Goal: Task Accomplishment & Management: Use online tool/utility

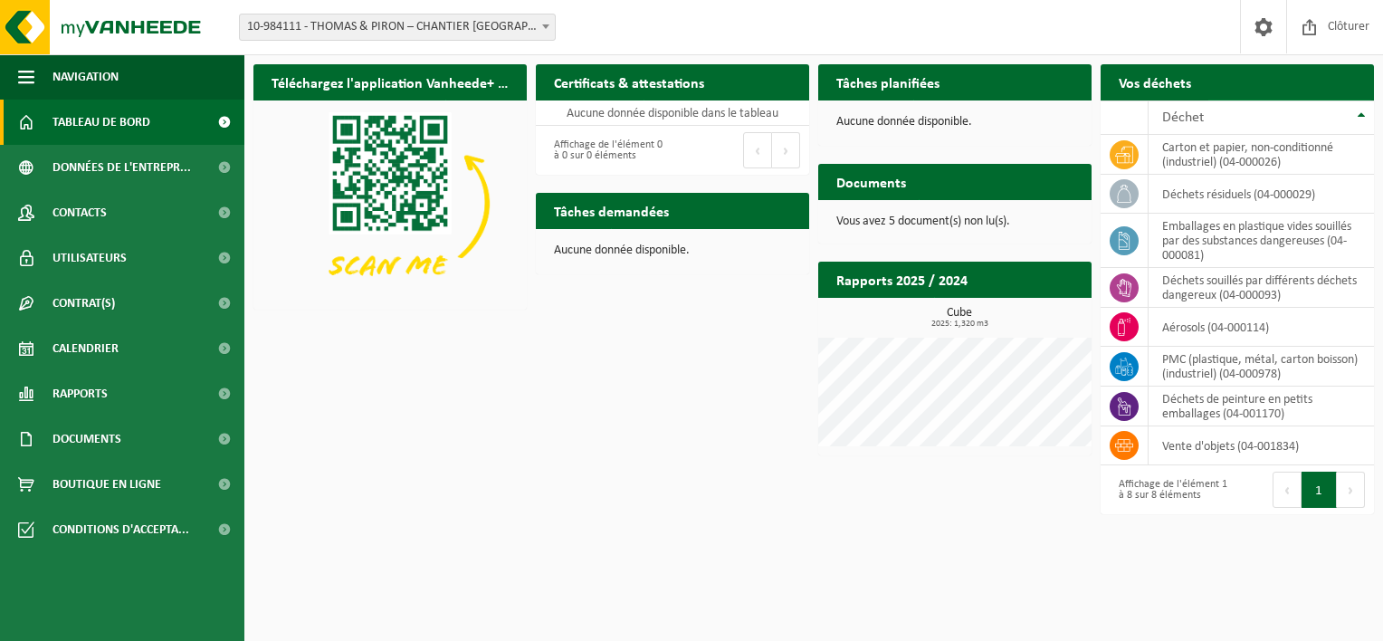
click at [1257, 112] on span "Demander un transport" at bounding box center [1282, 118] width 118 height 12
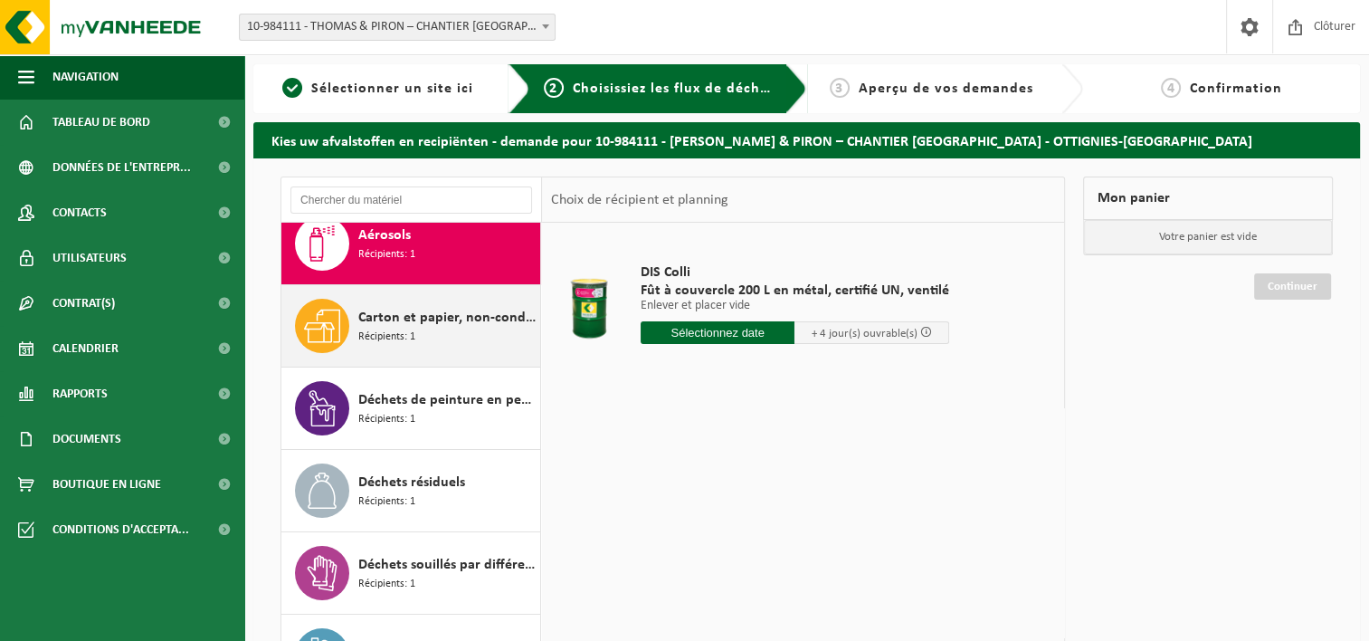
scroll to position [31, 0]
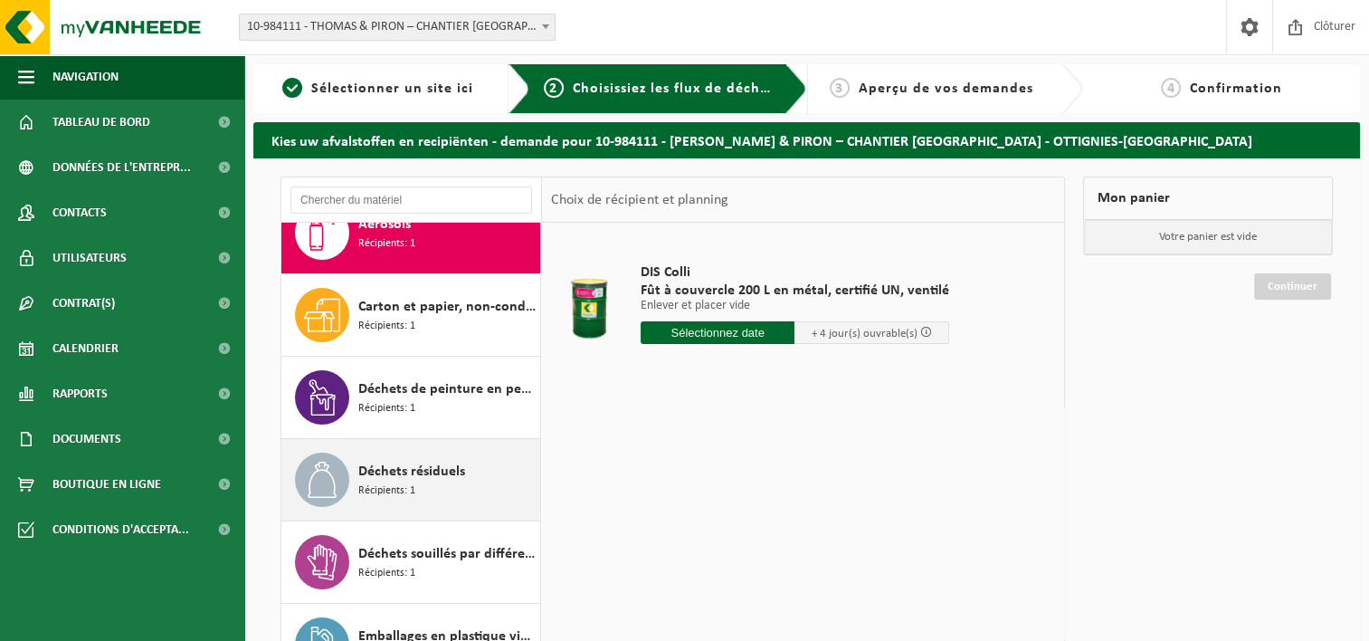
click at [422, 489] on div "Déchets résiduels Récipients: 1" at bounding box center [446, 479] width 177 height 54
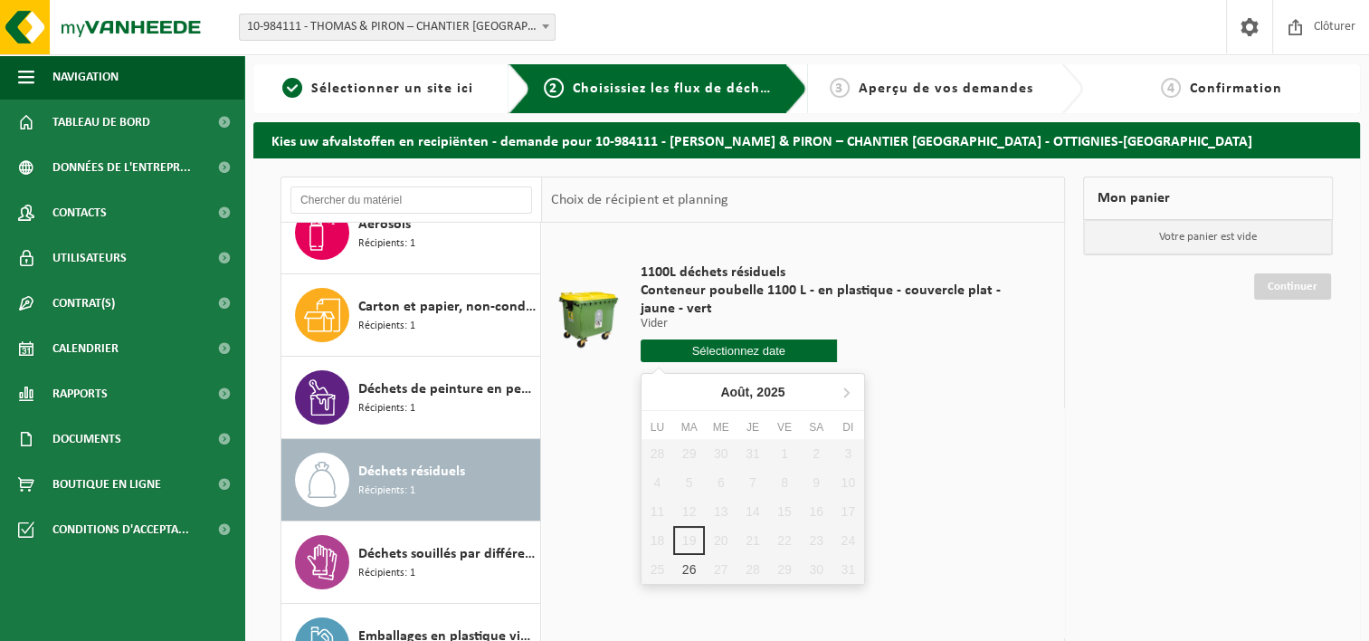
click at [749, 356] on input "text" at bounding box center [739, 350] width 196 height 23
click at [690, 571] on div "26" at bounding box center [689, 569] width 32 height 29
type input "à partir de [DATE]"
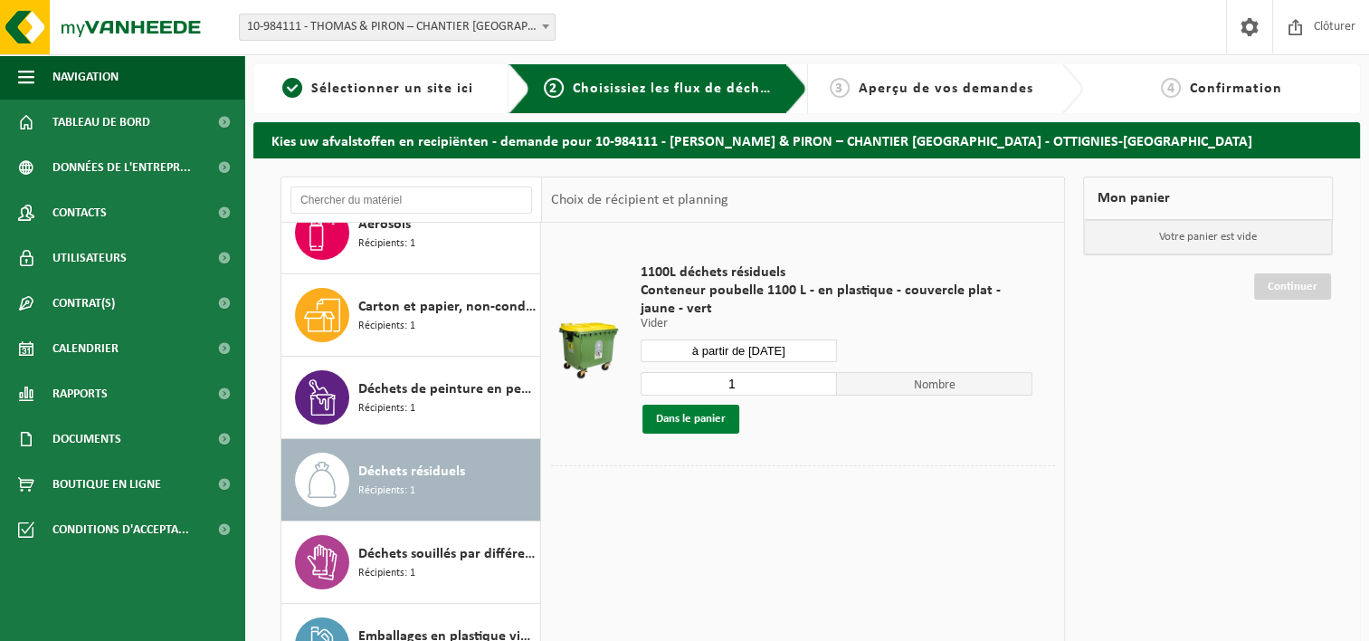
click at [665, 420] on button "Dans le panier" at bounding box center [690, 418] width 97 height 29
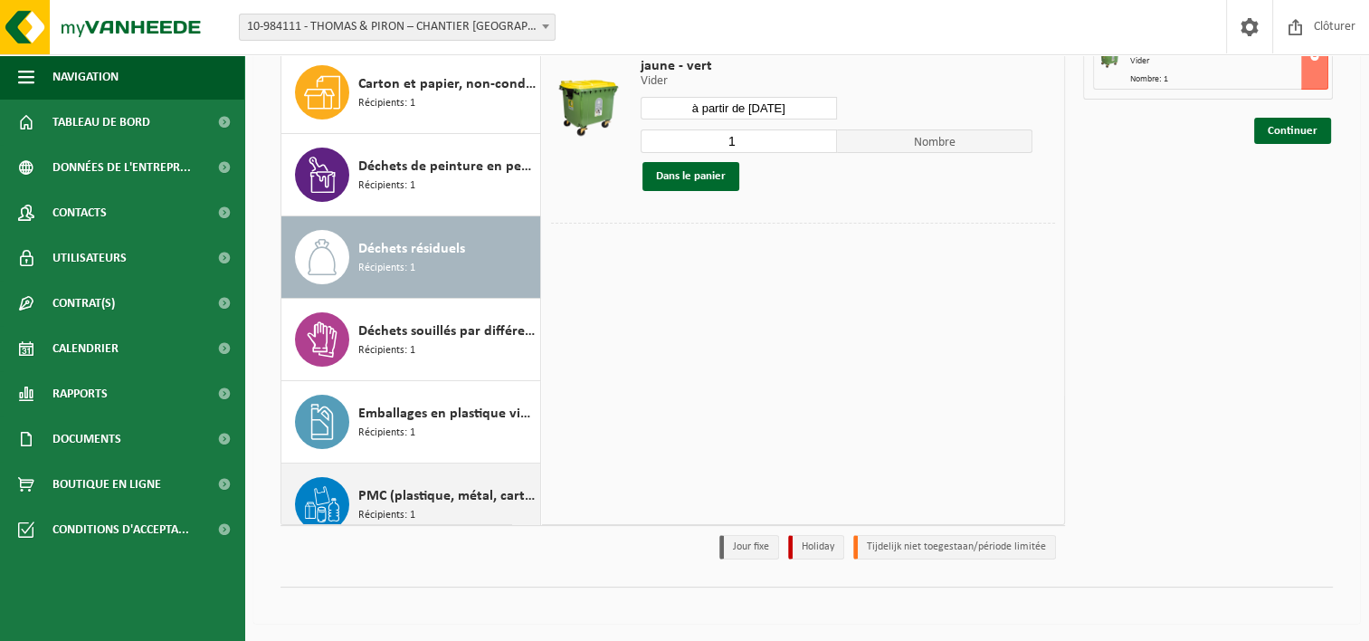
scroll to position [0, 0]
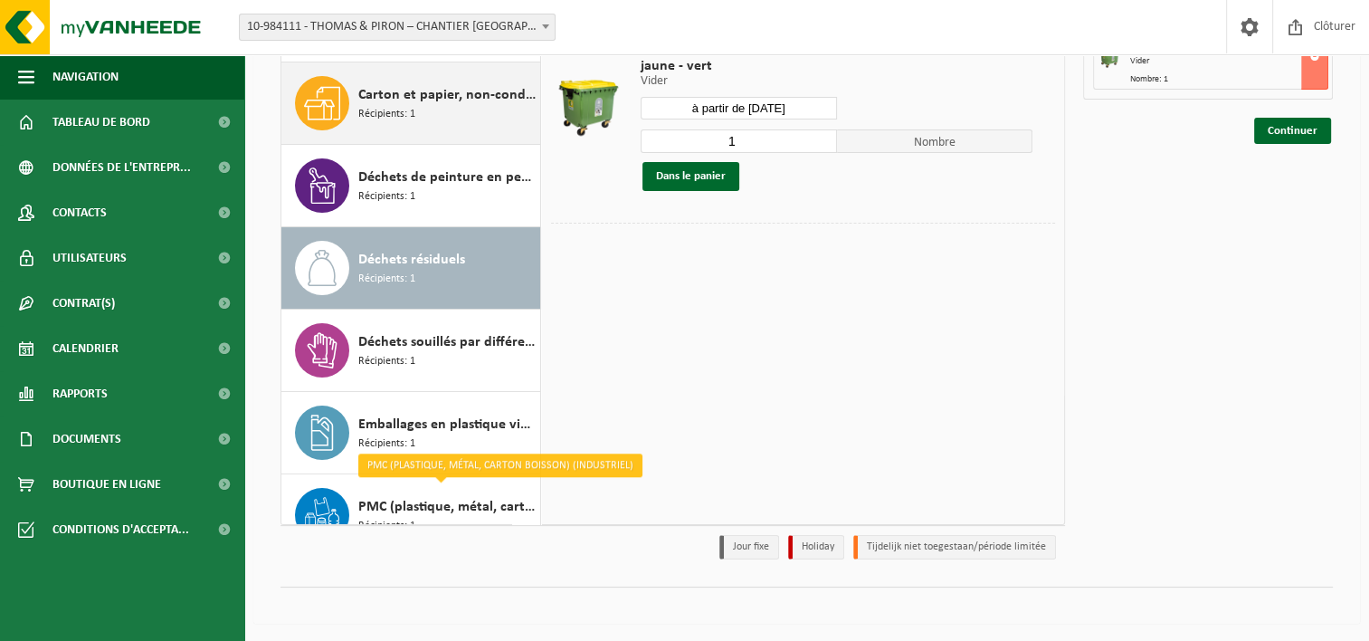
click at [442, 126] on div "Carton et papier, non-conditionné (industriel) Récipients: 1" at bounding box center [446, 103] width 177 height 54
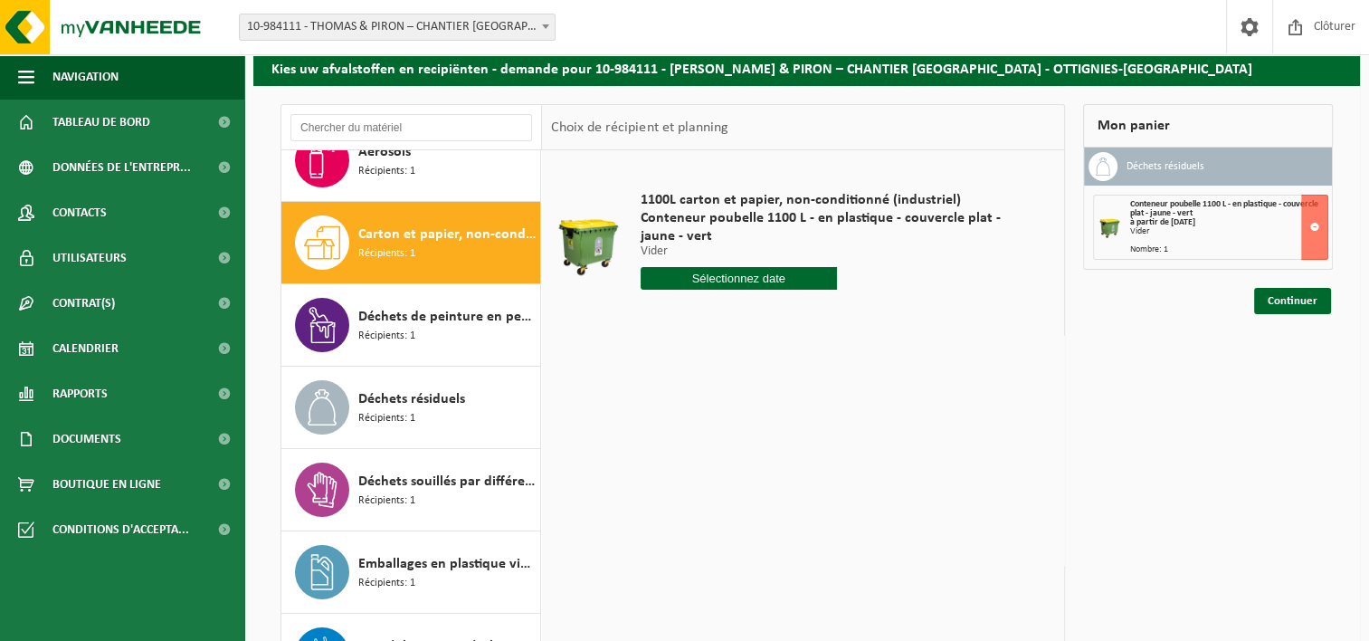
scroll to position [62, 0]
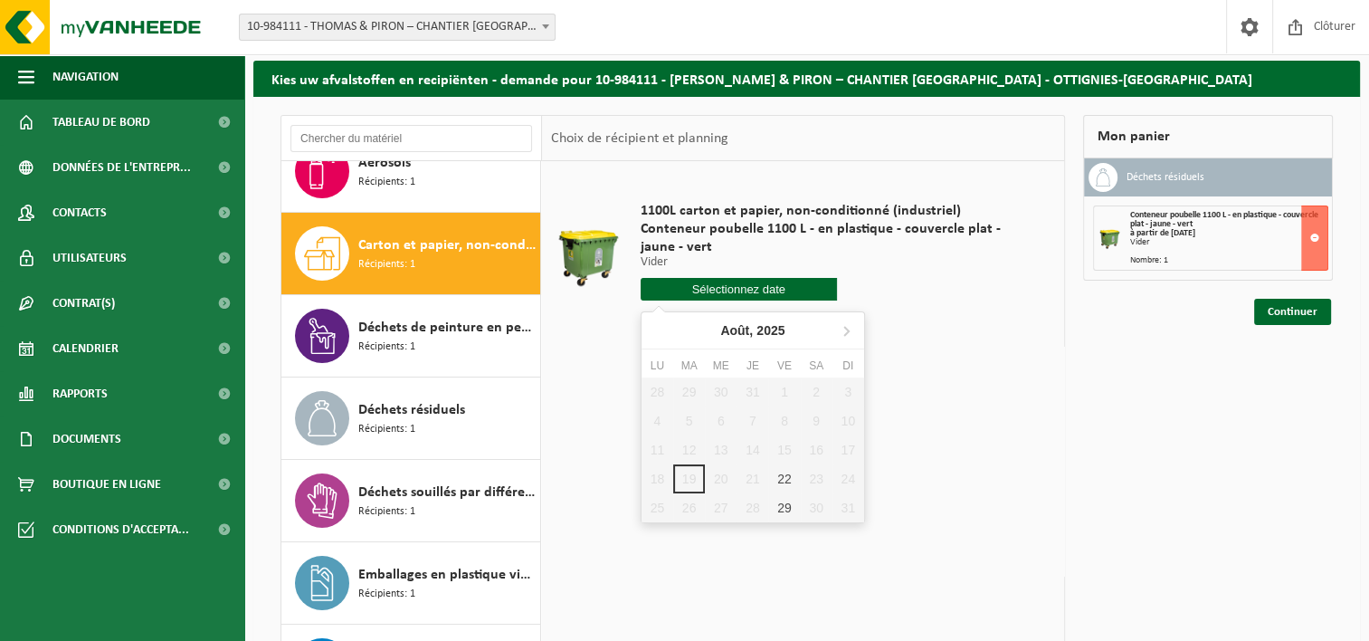
click at [739, 294] on input "text" at bounding box center [739, 289] width 196 height 23
click at [778, 510] on div "29" at bounding box center [784, 507] width 32 height 29
type input "à partir de 2025-08-29"
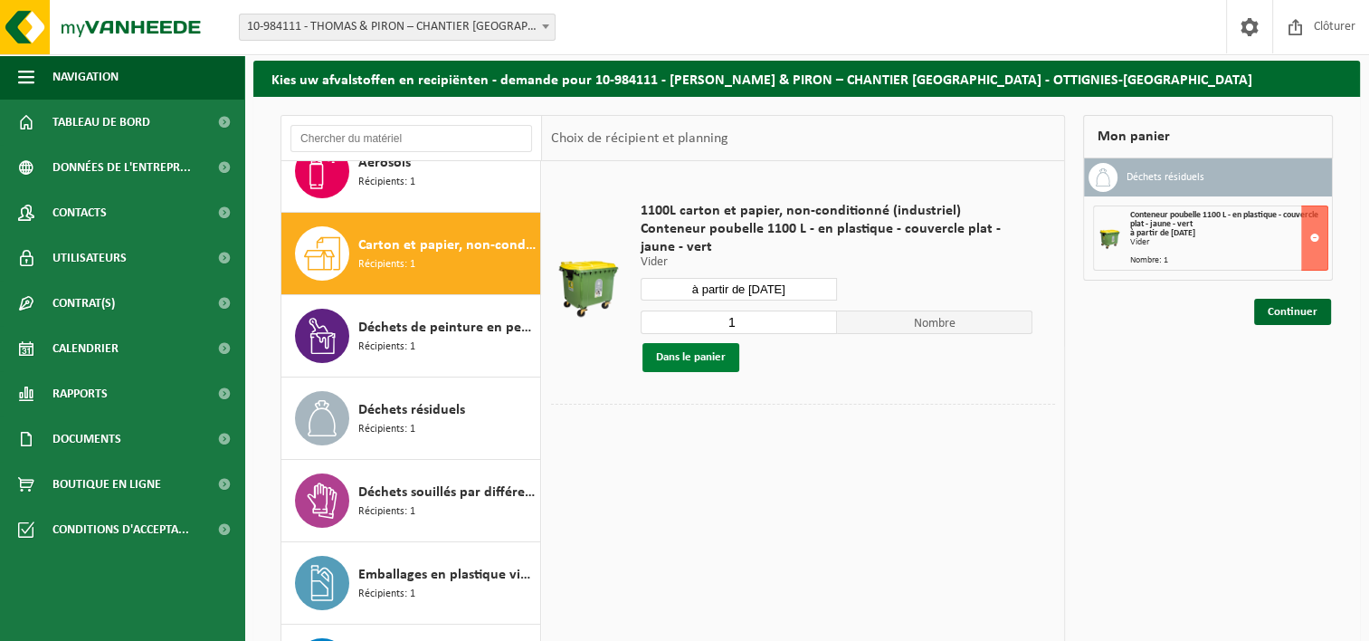
click at [709, 361] on button "Dans le panier" at bounding box center [690, 357] width 97 height 29
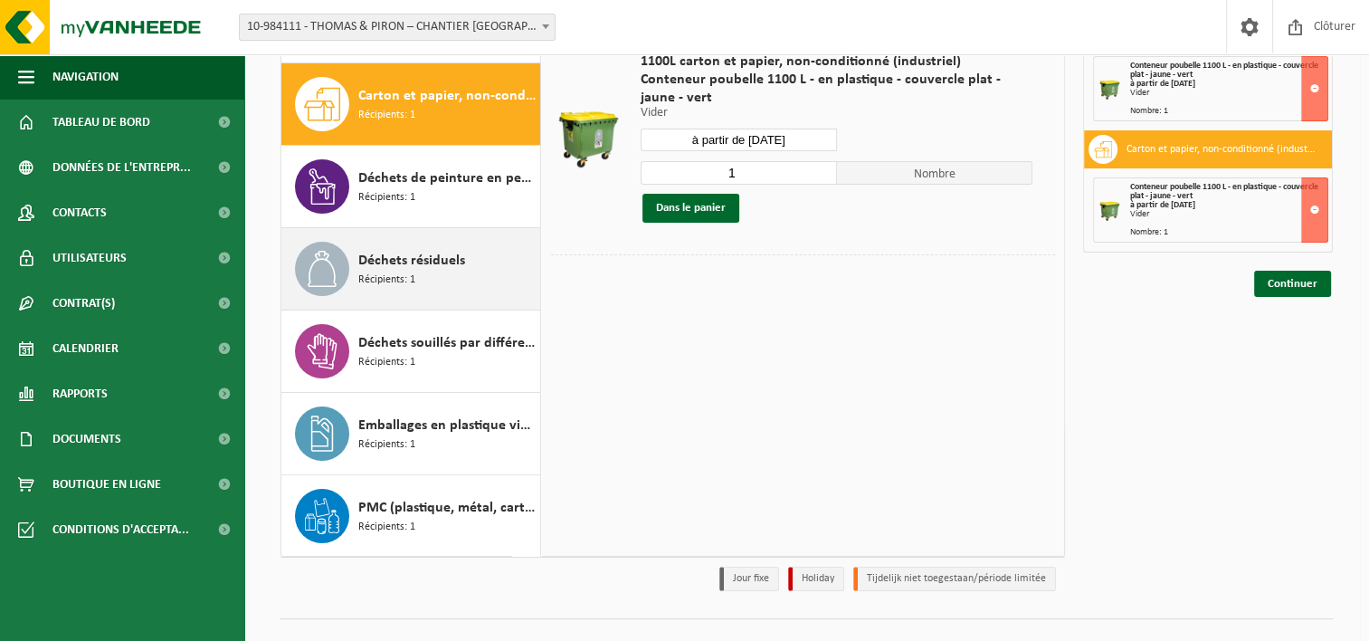
scroll to position [243, 0]
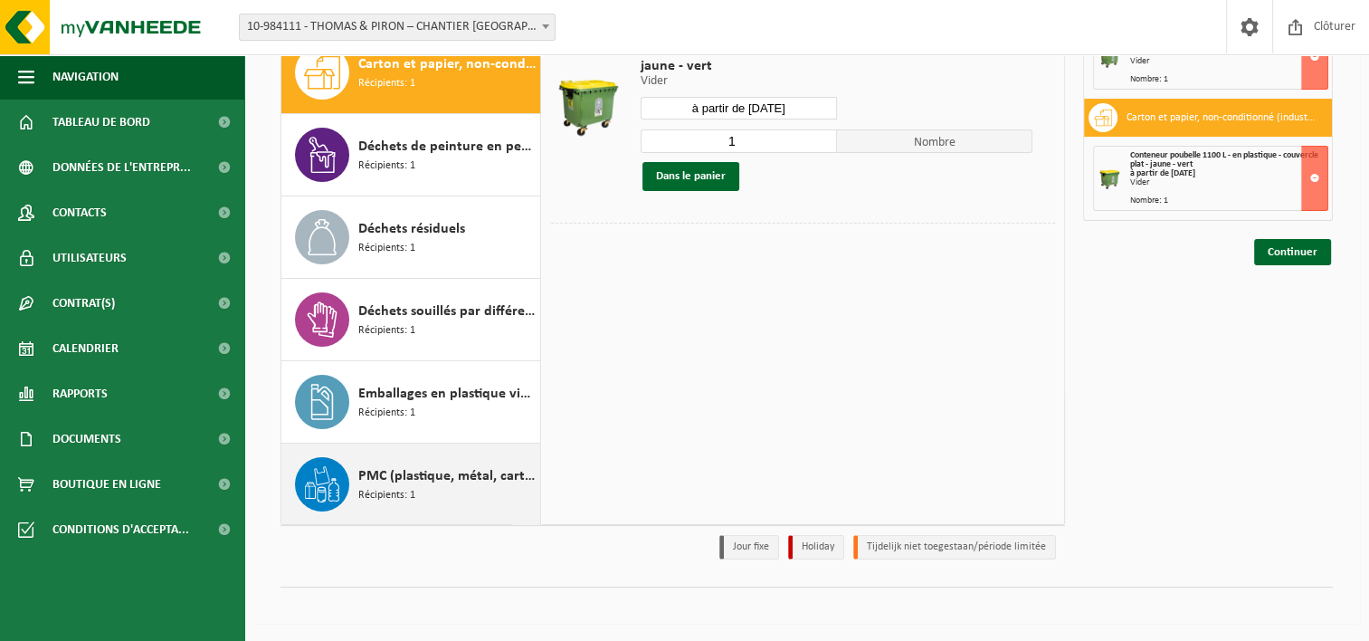
click at [477, 472] on span "PMC (plastique, métal, carton boisson) (industriel)" at bounding box center [446, 476] width 177 height 22
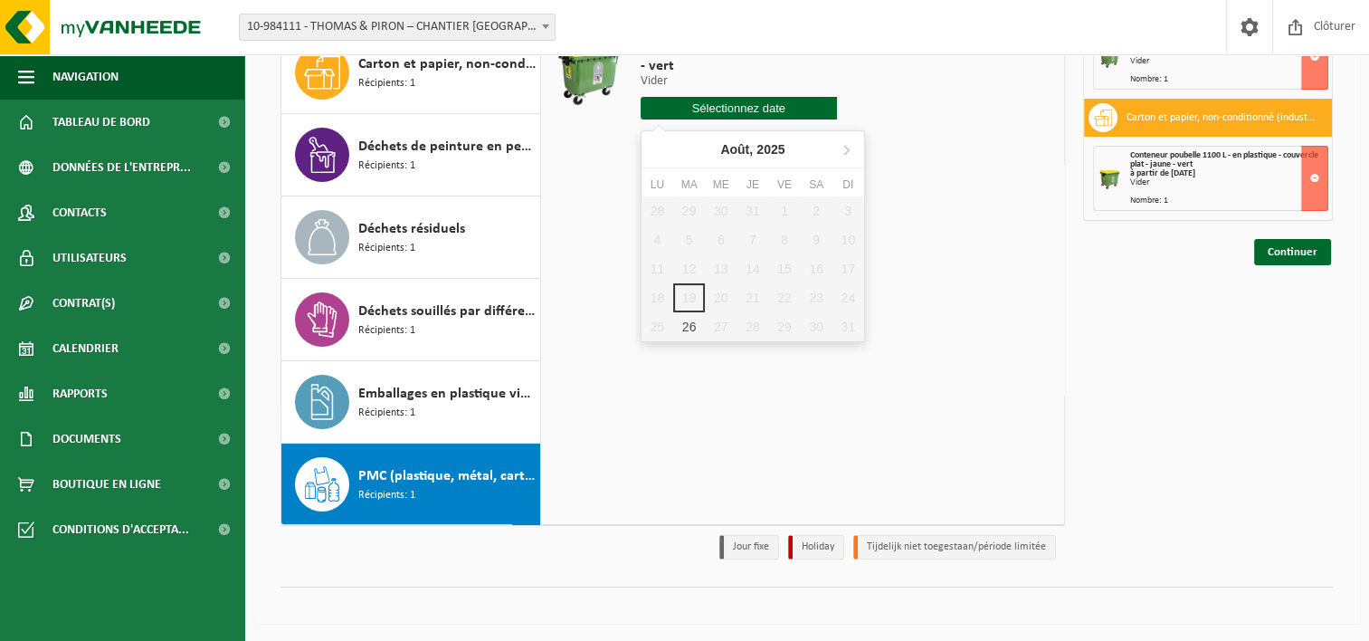
click at [725, 112] on input "text" at bounding box center [739, 108] width 196 height 23
click at [688, 328] on div "26" at bounding box center [689, 326] width 32 height 29
type input "à partir de 2025-08-26"
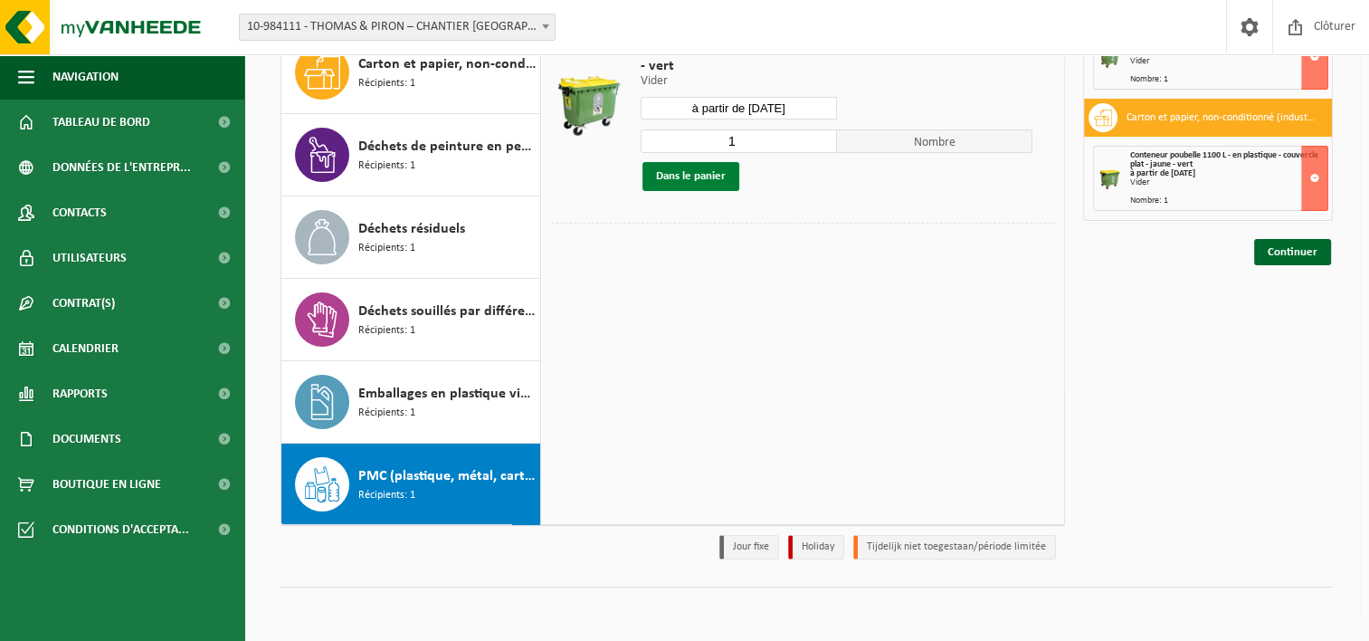
click at [713, 181] on button "Dans le panier" at bounding box center [690, 176] width 97 height 29
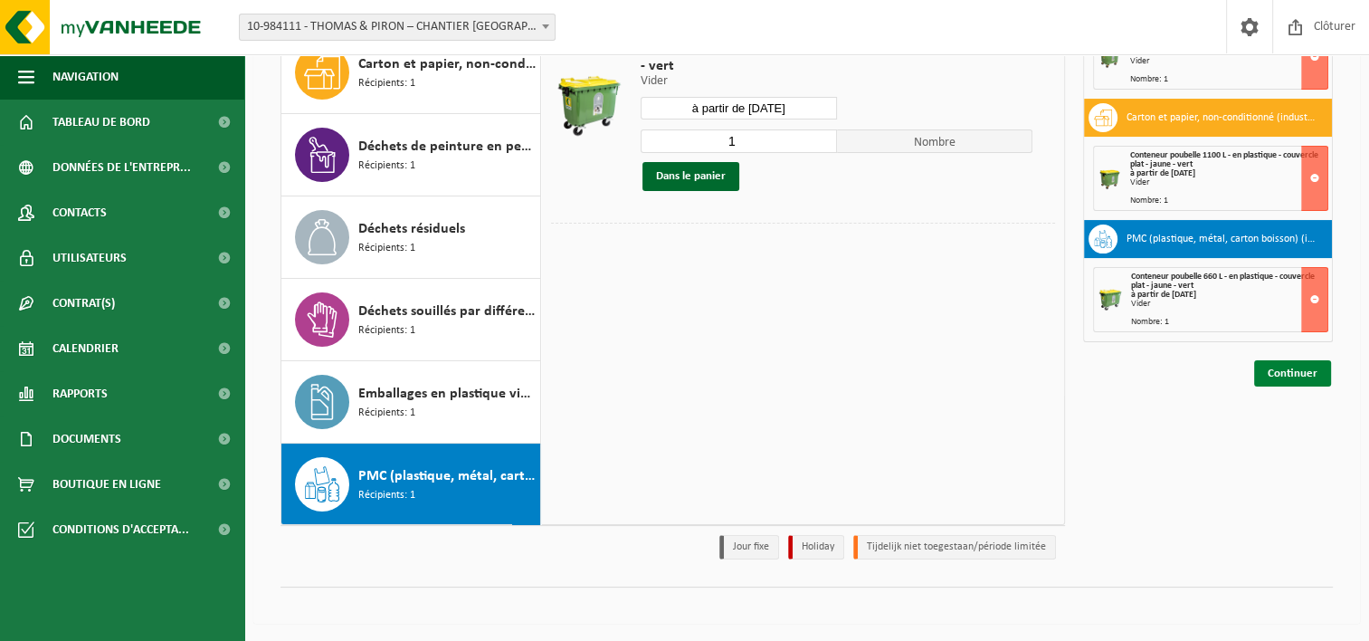
click at [1282, 376] on link "Continuer" at bounding box center [1292, 373] width 77 height 26
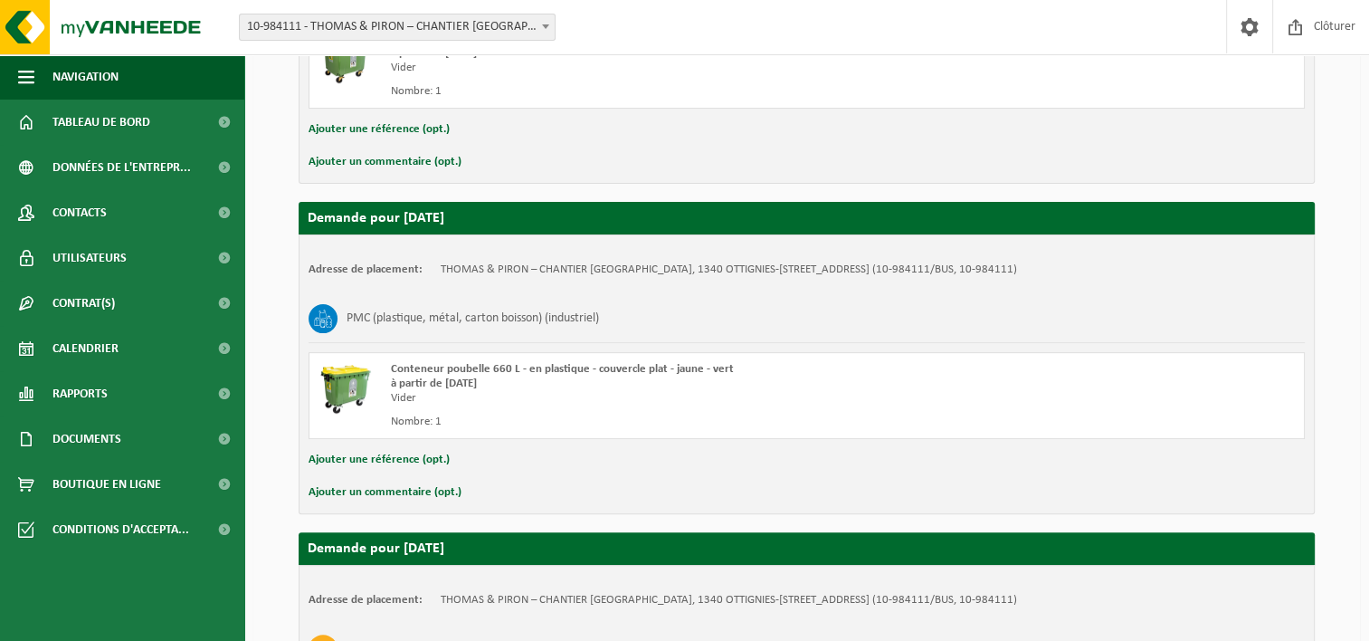
scroll to position [793, 0]
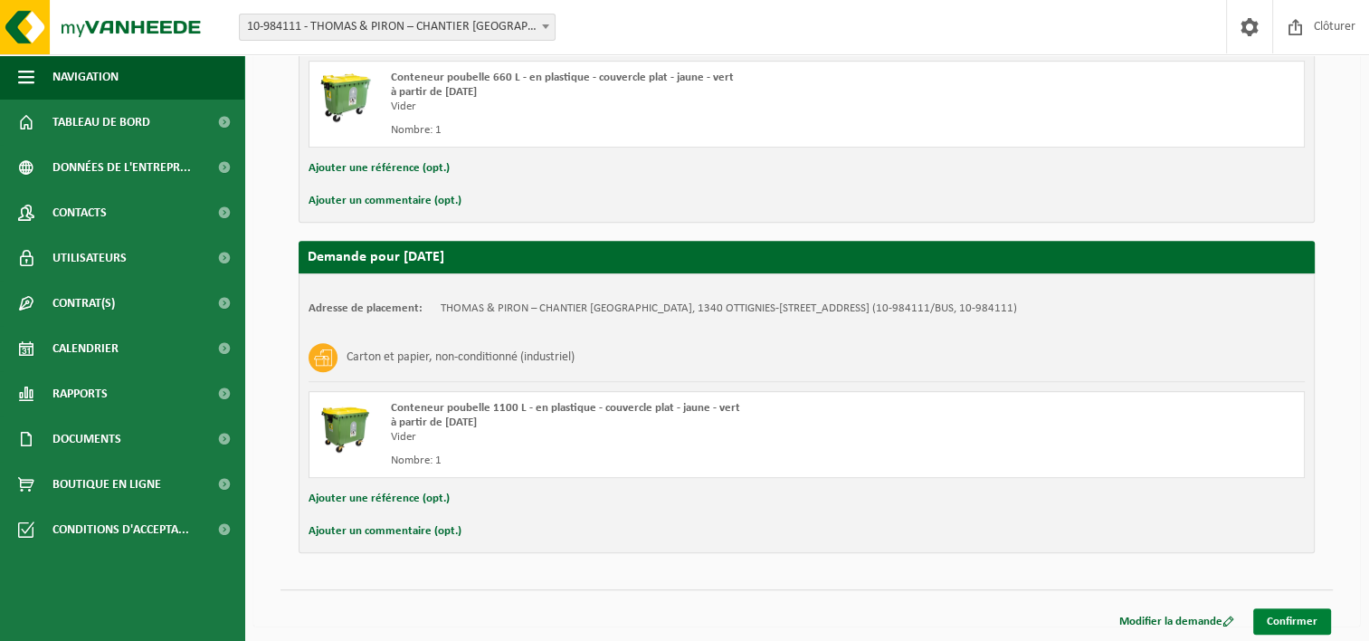
click at [1294, 619] on link "Confirmer" at bounding box center [1292, 621] width 78 height 26
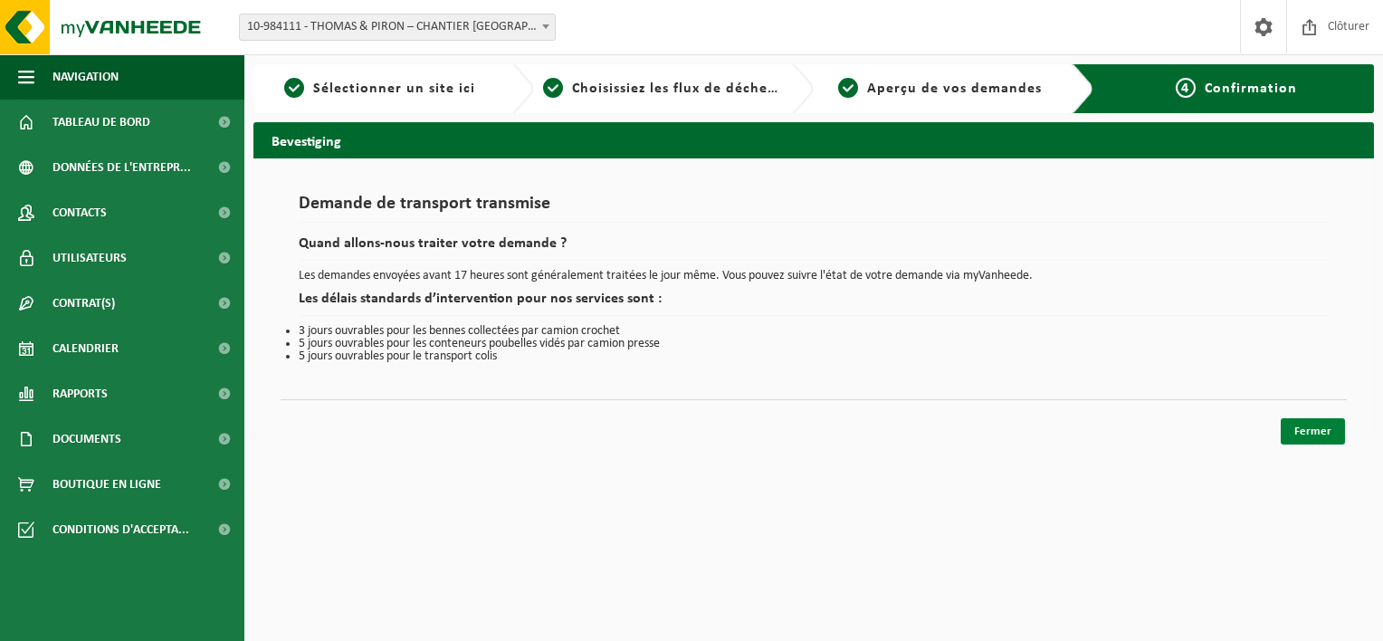
click at [1317, 429] on link "Fermer" at bounding box center [1312, 431] width 64 height 26
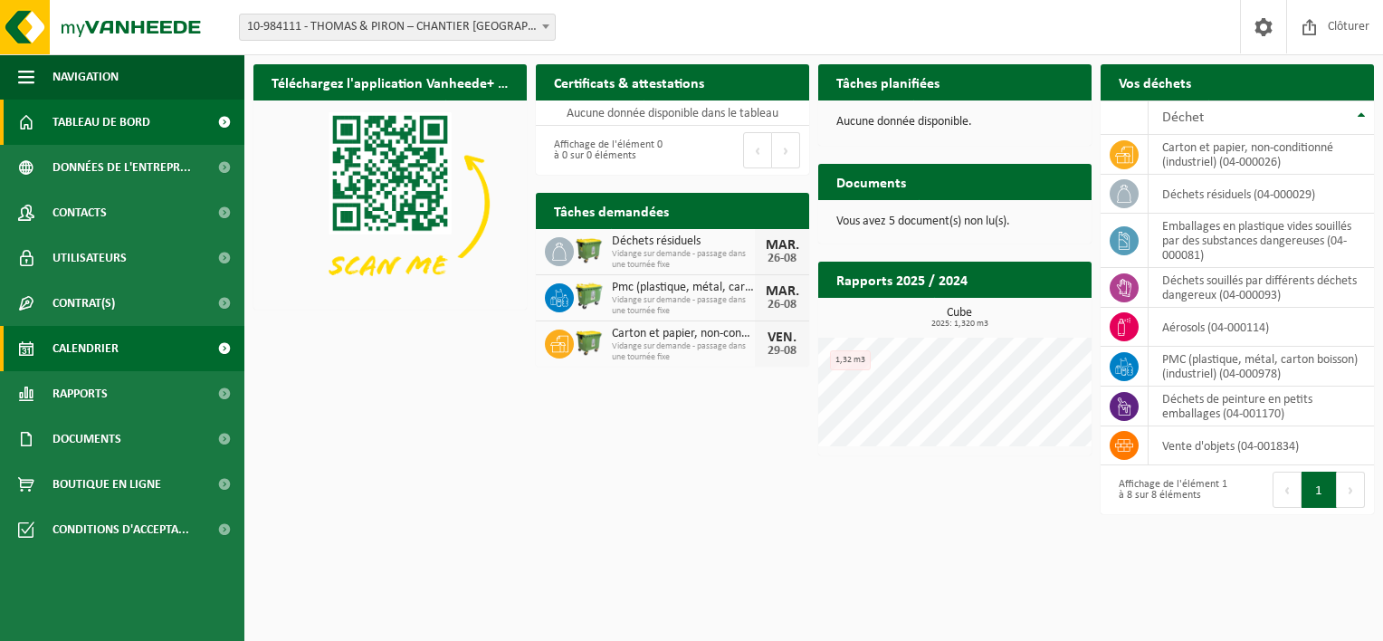
click at [83, 366] on span "Calendrier" at bounding box center [85, 348] width 66 height 45
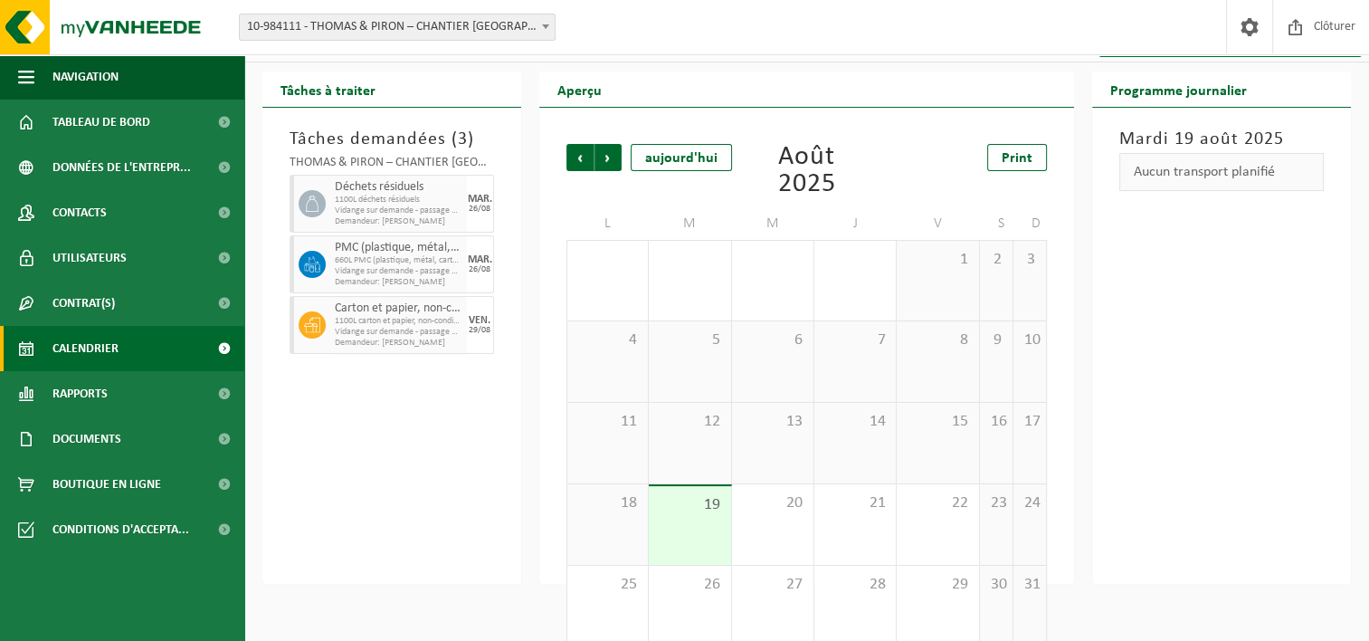
scroll to position [72, 0]
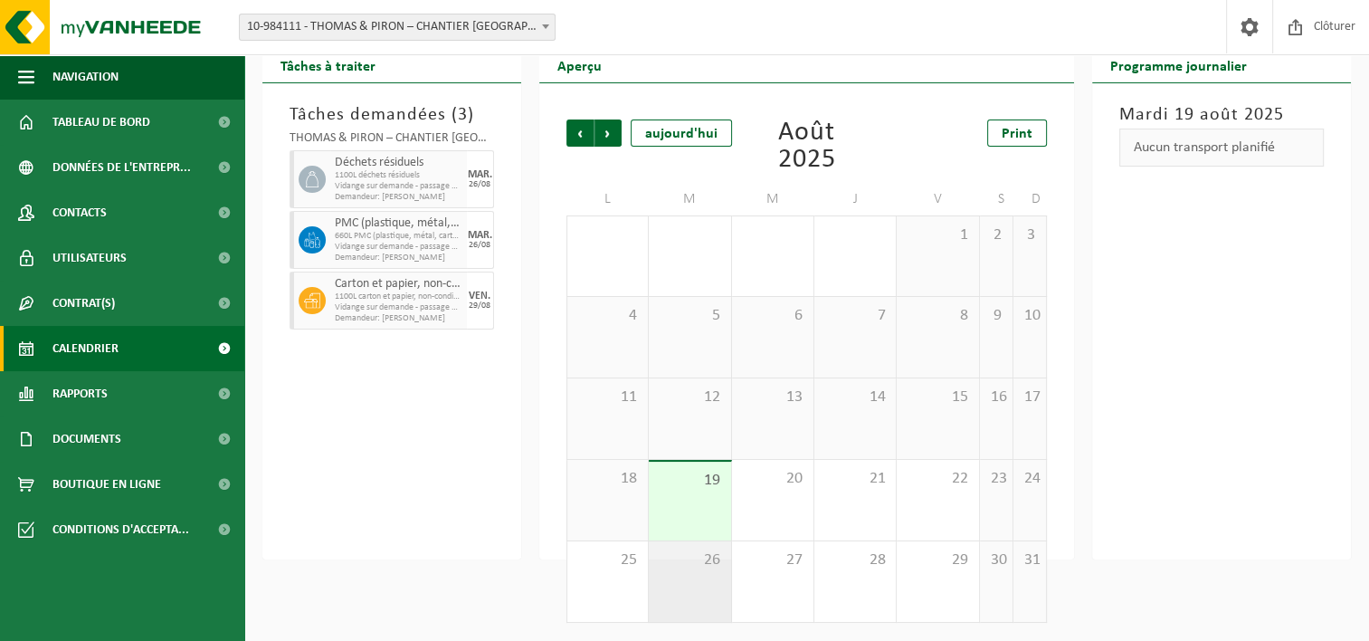
click at [689, 574] on div "26" at bounding box center [689, 581] width 81 height 81
click at [686, 490] on div "19" at bounding box center [689, 500] width 81 height 79
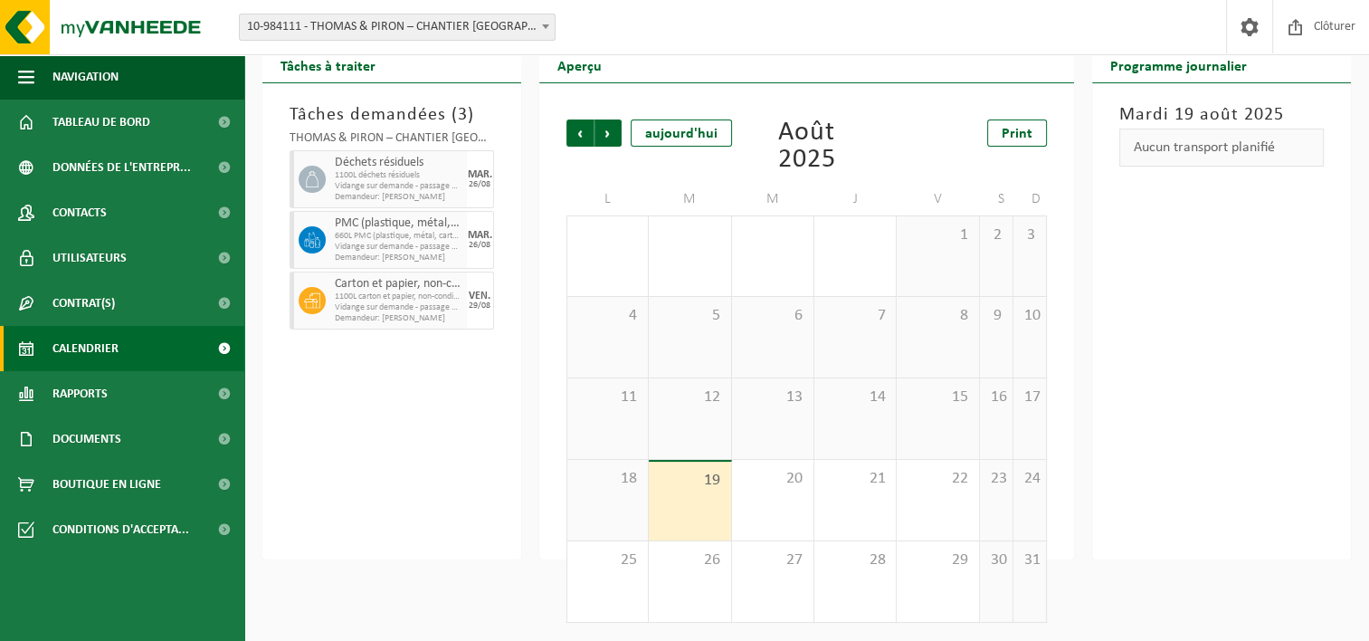
scroll to position [0, 0]
